Goal: Task Accomplishment & Management: Use online tool/utility

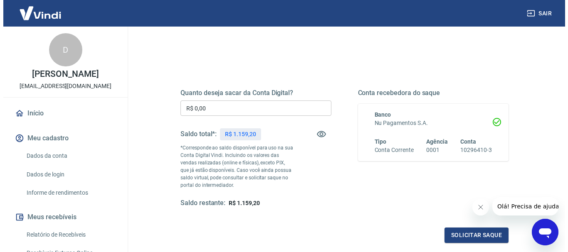
scroll to position [125, 0]
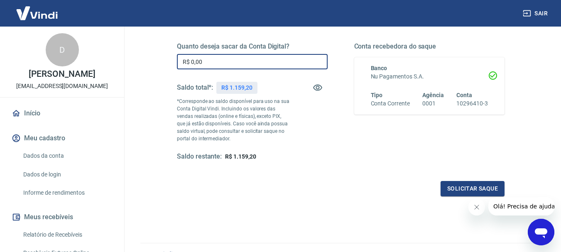
drag, startPoint x: 234, startPoint y: 57, endPoint x: 185, endPoint y: 64, distance: 49.1
click at [182, 61] on input "R$ 0,00" at bounding box center [252, 61] width 151 height 15
type input "R$ 1.159,00"
click at [470, 187] on button "Solicitar saque" at bounding box center [473, 188] width 64 height 15
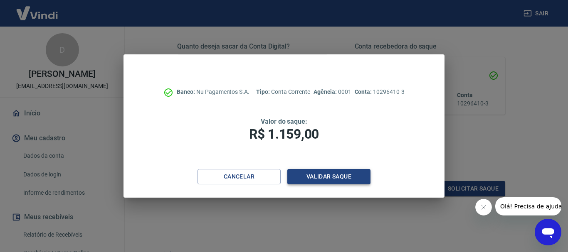
click at [340, 177] on button "Validar saque" at bounding box center [328, 176] width 83 height 15
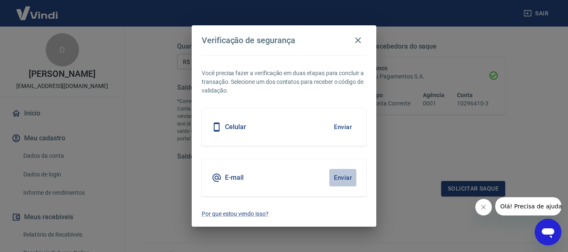
click at [343, 178] on button "Enviar" at bounding box center [342, 177] width 27 height 17
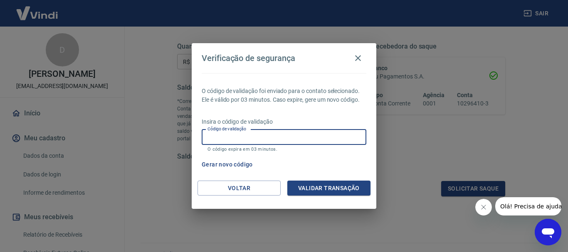
click at [304, 142] on input "Código de validação" at bounding box center [284, 137] width 165 height 15
type input "607835"
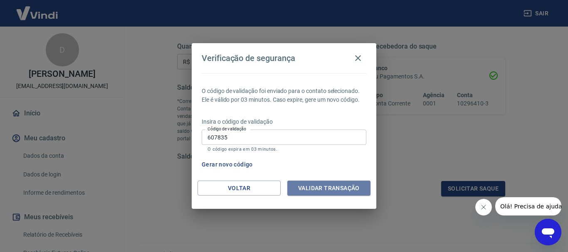
click at [318, 182] on button "Validar transação" at bounding box center [328, 188] width 83 height 15
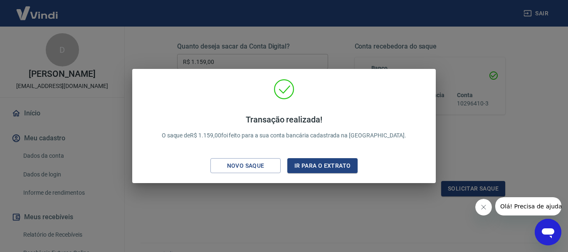
click at [246, 43] on div "Transação realizada! O saque de R$ 1.159,00 foi feito para a sua conta bancária…" at bounding box center [284, 126] width 568 height 252
